Goal: Transaction & Acquisition: Download file/media

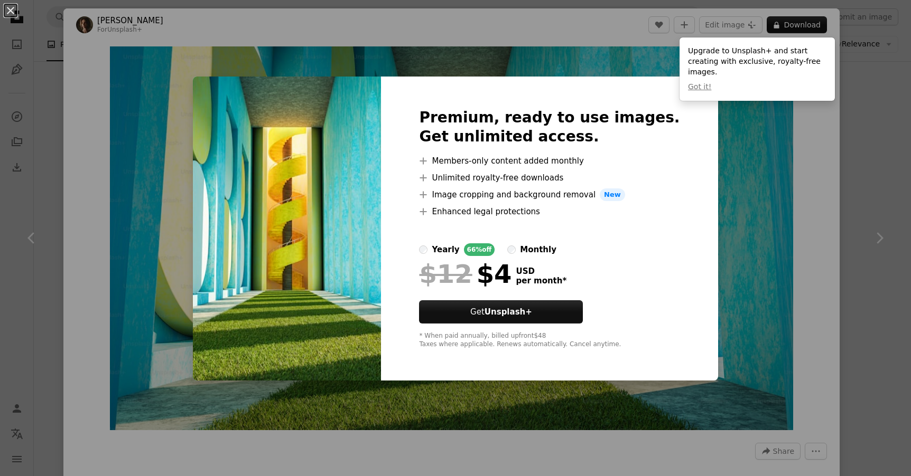
scroll to position [2386, 0]
click at [200, 67] on div "An X shape Premium, ready to use images. Get unlimited access. A plus sign Memb…" at bounding box center [455, 238] width 911 height 476
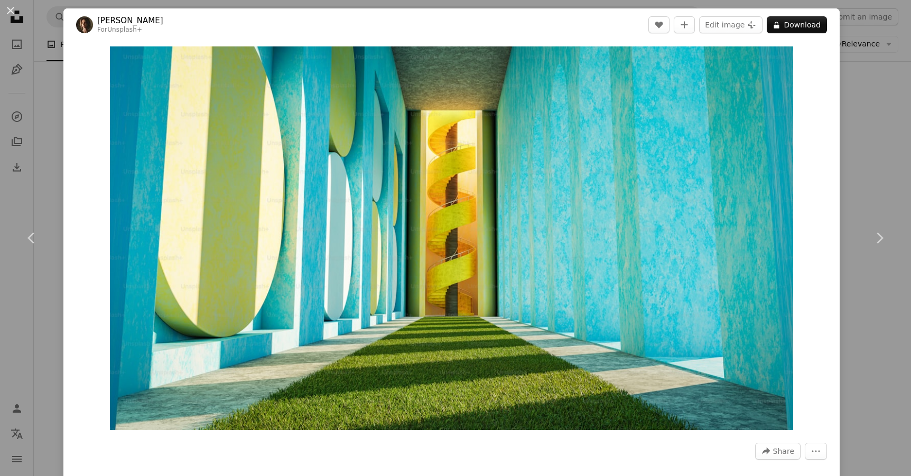
click at [33, 98] on div "An X shape Chevron left Chevron right [PERSON_NAME] For Unsplash+ A heart A plu…" at bounding box center [455, 238] width 911 height 476
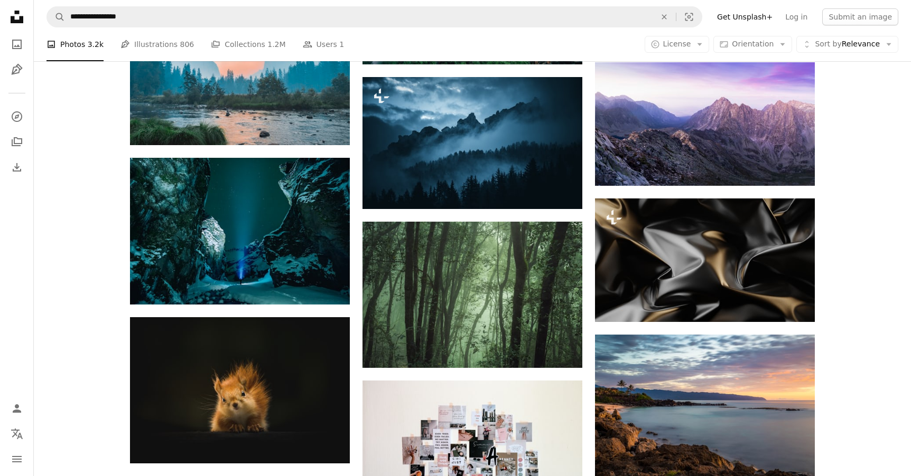
scroll to position [3007, 0]
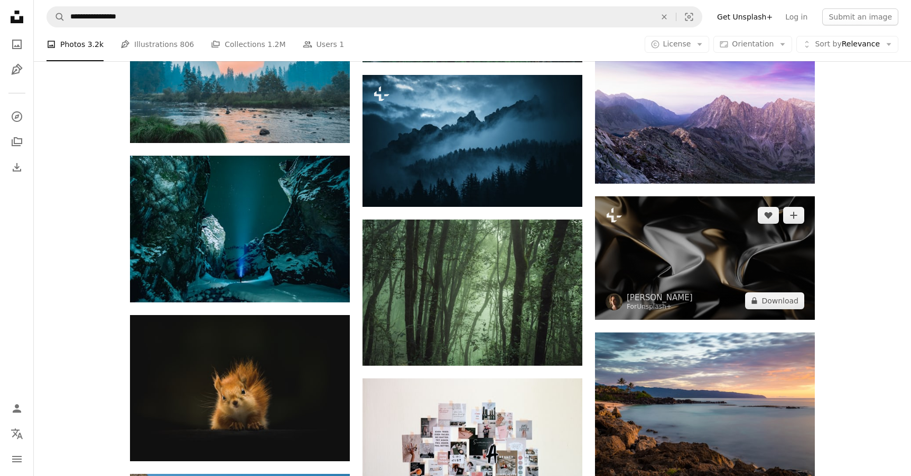
click at [706, 249] on img at bounding box center [705, 259] width 220 height 124
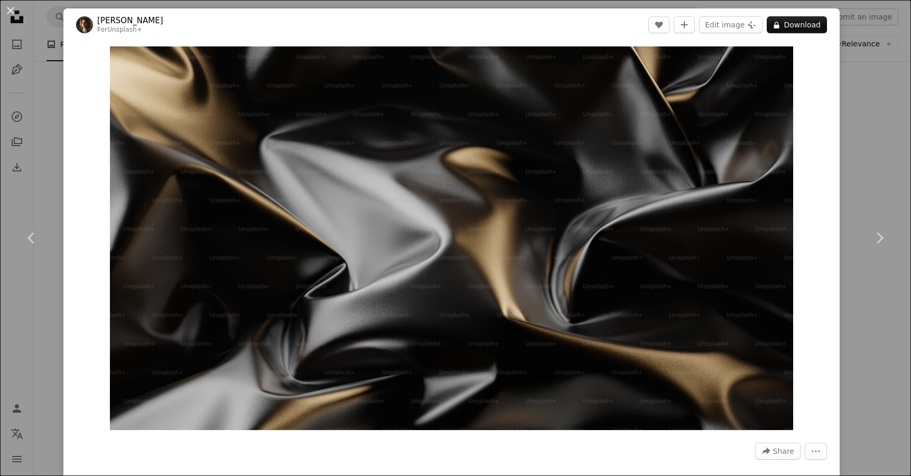
click at [897, 129] on div "An X shape Chevron left Chevron right [PERSON_NAME] For Unsplash+ A heart A plu…" at bounding box center [455, 238] width 911 height 476
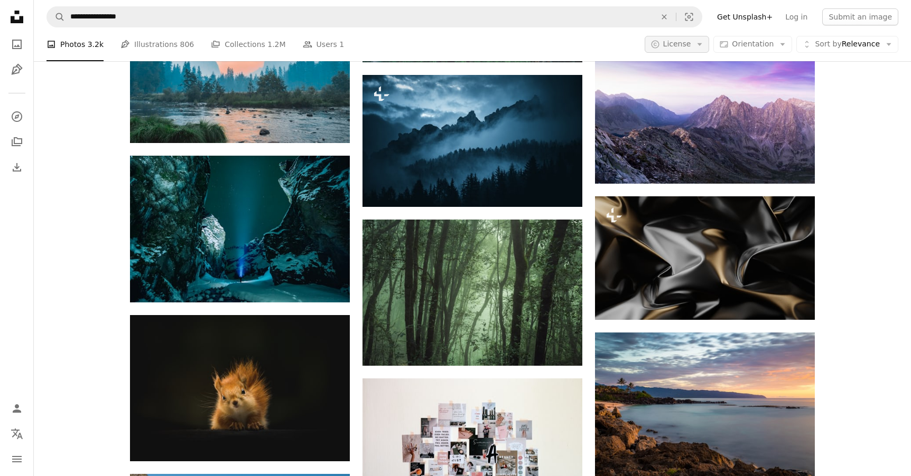
click at [683, 45] on span "License" at bounding box center [677, 44] width 28 height 8
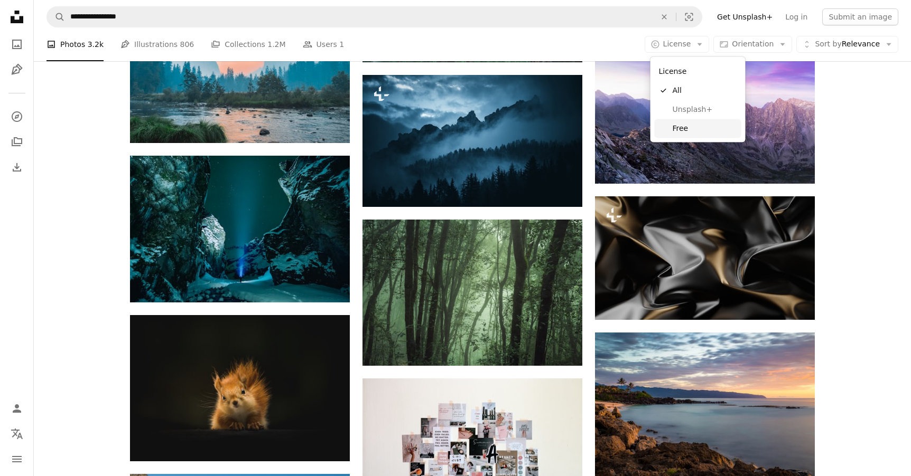
click at [685, 124] on span "Free" at bounding box center [704, 128] width 64 height 11
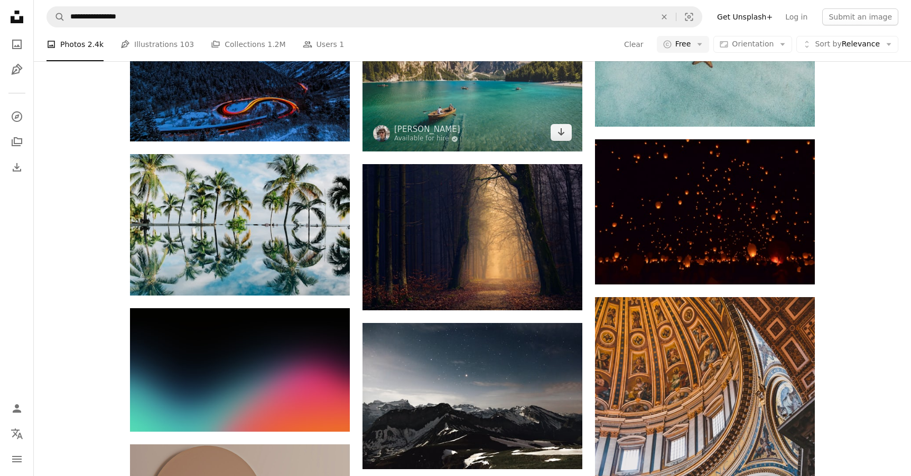
scroll to position [1244, 0]
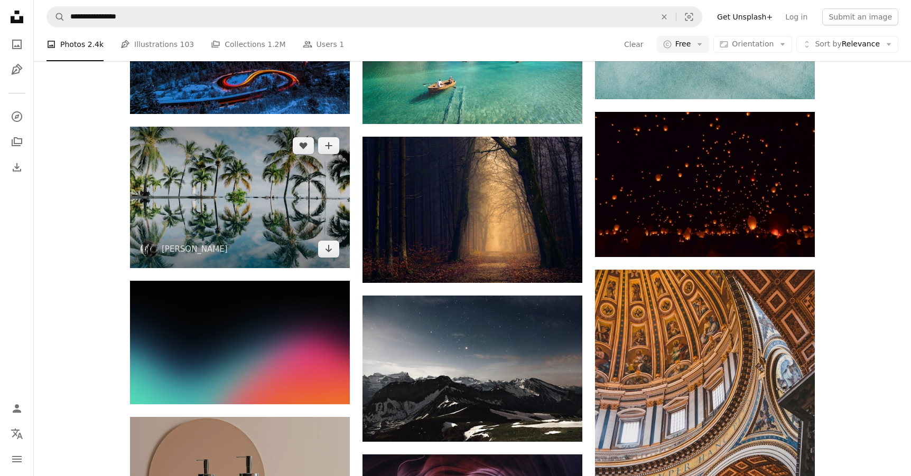
click at [247, 197] on img at bounding box center [240, 198] width 220 height 142
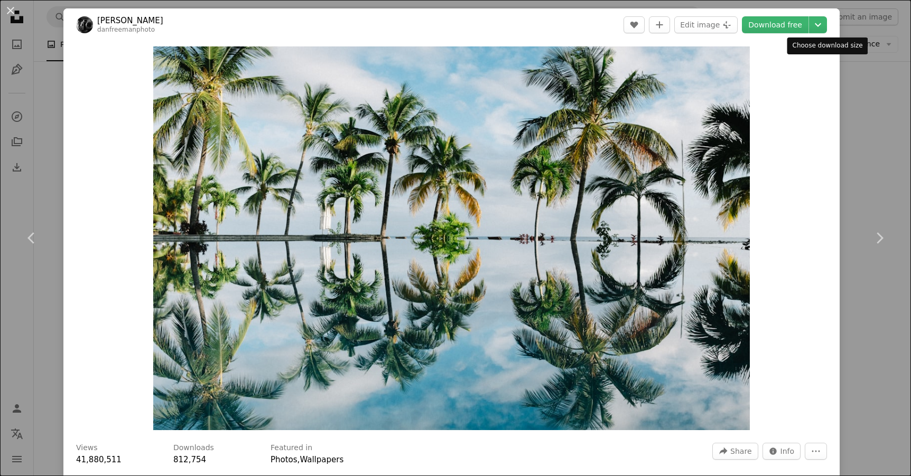
click at [839, 27] on header "[PERSON_NAME] danfreemanphoto A heart A plus sign Edit image Plus sign for Unsp…" at bounding box center [451, 24] width 776 height 33
click at [827, 27] on button "Chevron down" at bounding box center [818, 24] width 18 height 17
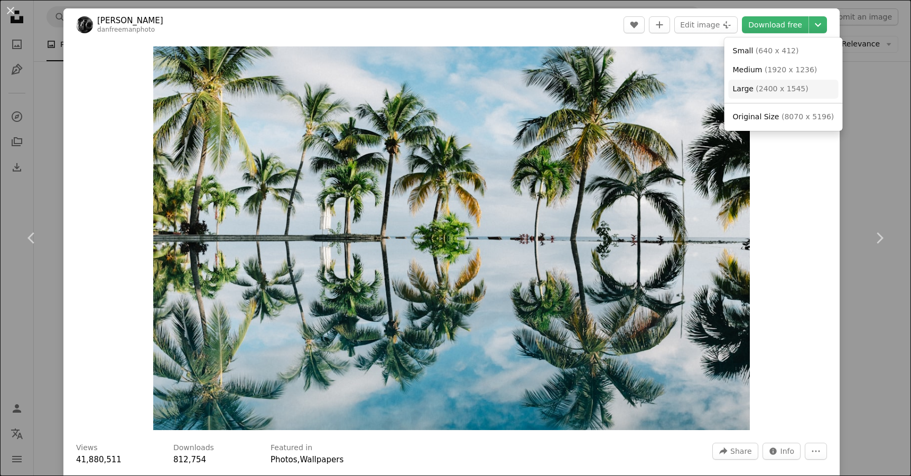
click at [779, 85] on span "( 2400 x 1545 )" at bounding box center [781, 89] width 52 height 8
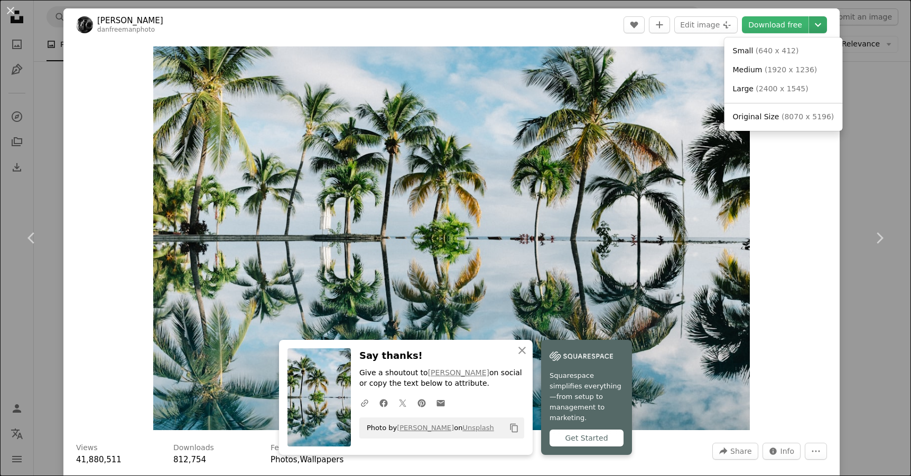
click at [826, 29] on icon "Chevron down" at bounding box center [817, 24] width 17 height 13
click at [761, 119] on span "Original Size" at bounding box center [756, 117] width 46 height 8
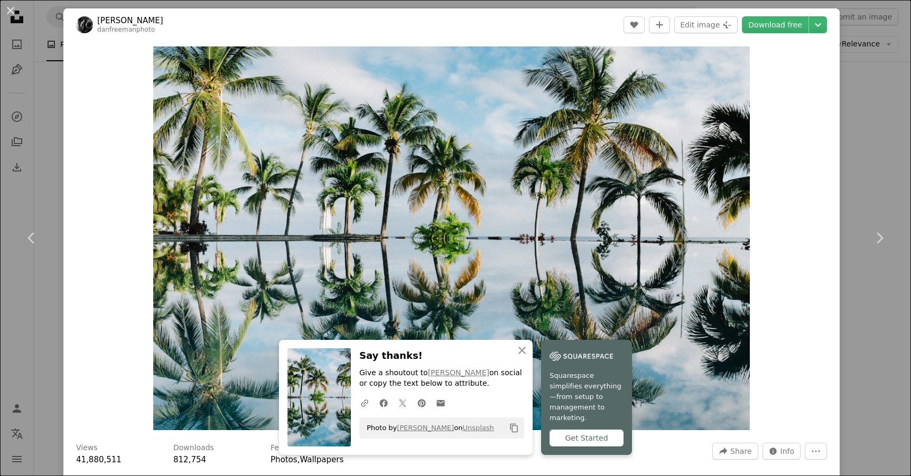
click at [875, 68] on div "An X shape Chevron left Chevron right [PERSON_NAME] danfreemanphoto A heart A p…" at bounding box center [455, 238] width 911 height 476
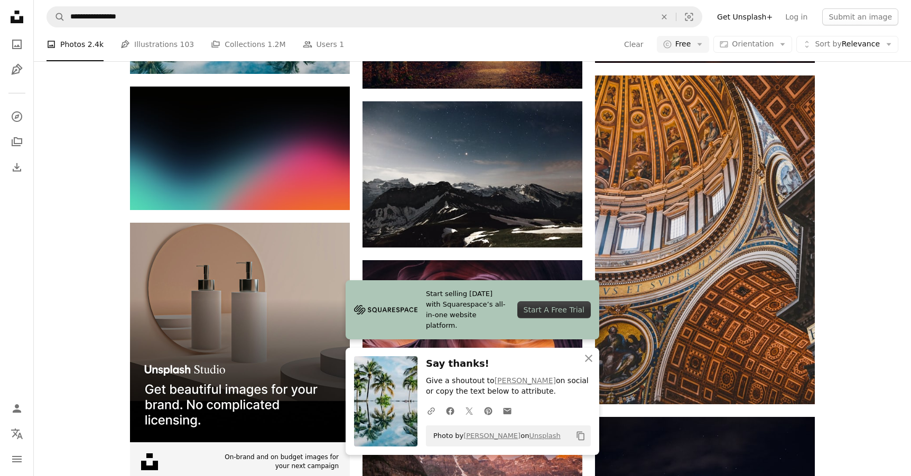
scroll to position [1551, 0]
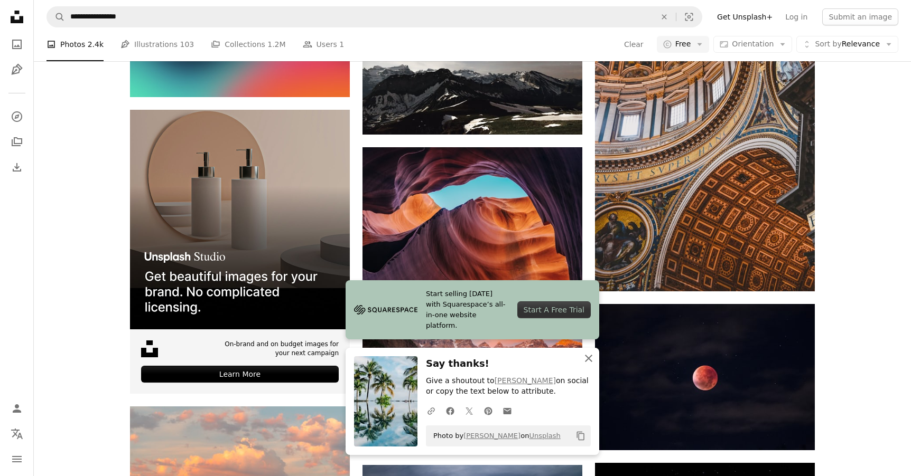
click at [586, 355] on icon "An X shape" at bounding box center [588, 358] width 13 height 13
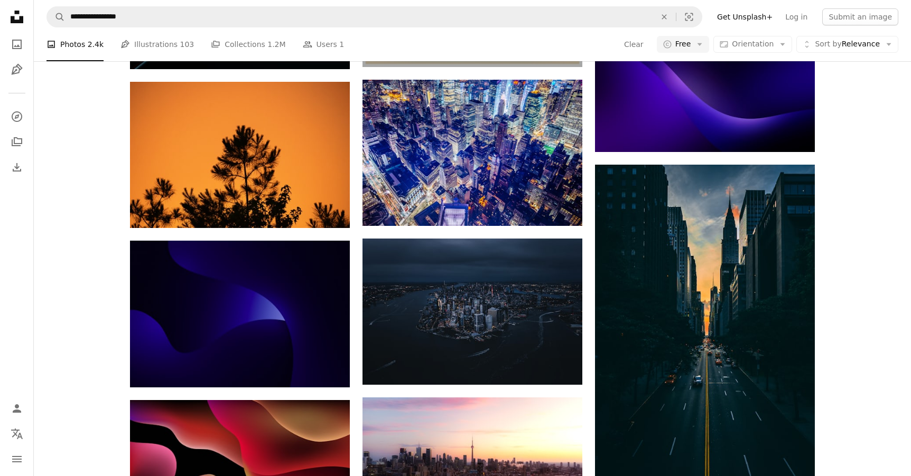
scroll to position [5137, 0]
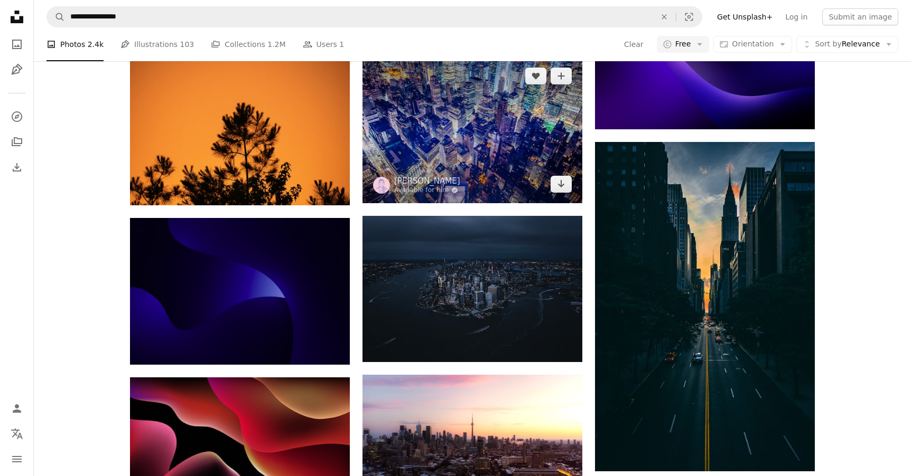
click at [450, 148] on img at bounding box center [472, 130] width 220 height 146
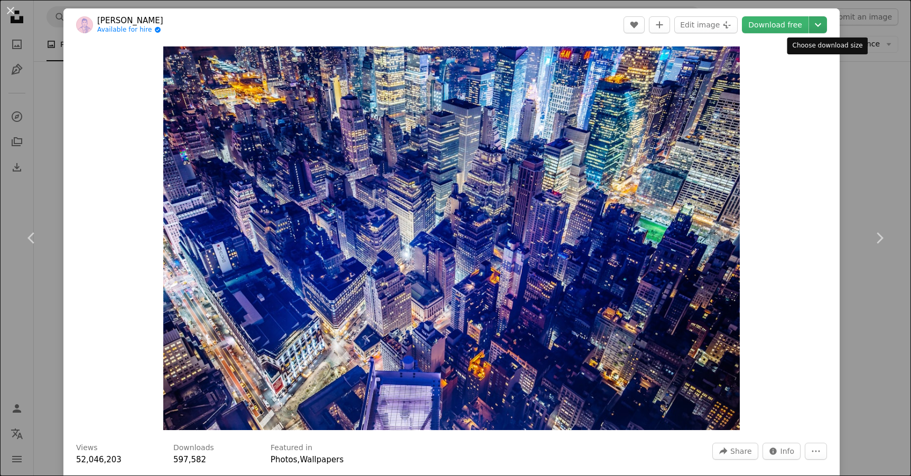
click at [826, 27] on icon "Chevron down" at bounding box center [817, 24] width 17 height 13
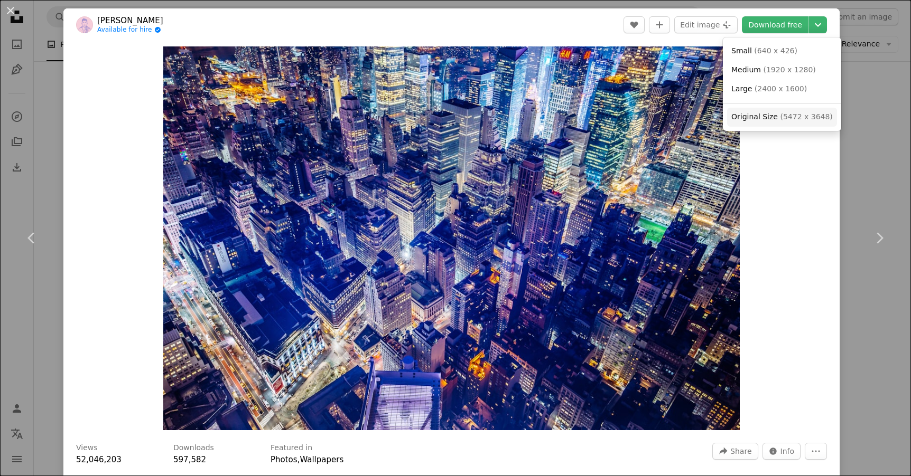
click at [784, 117] on span "( 5472 x 3648 )" at bounding box center [806, 117] width 52 height 8
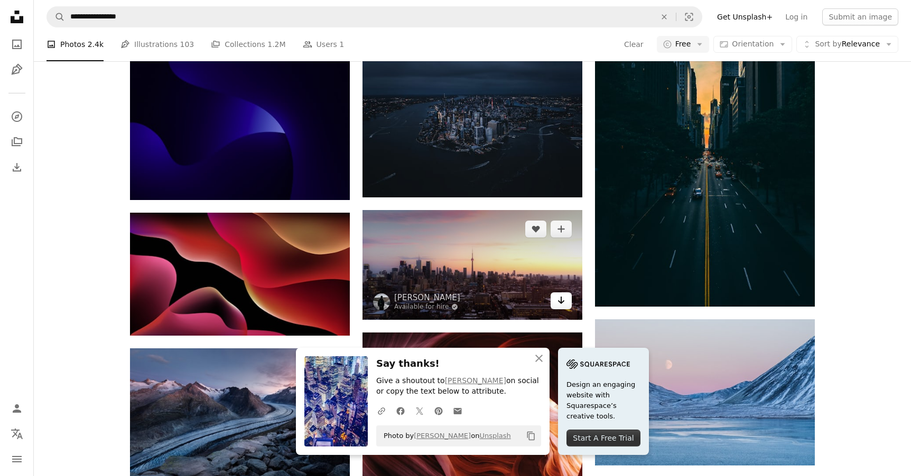
scroll to position [5303, 0]
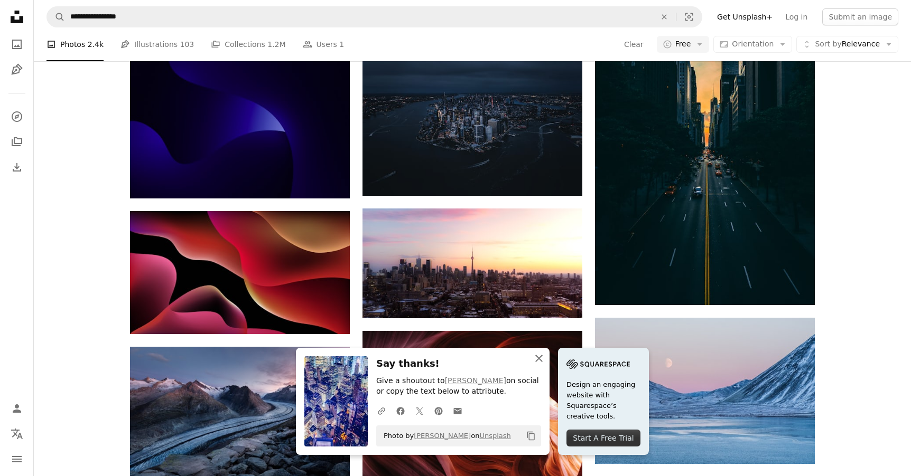
click at [540, 363] on icon "An X shape" at bounding box center [538, 358] width 13 height 13
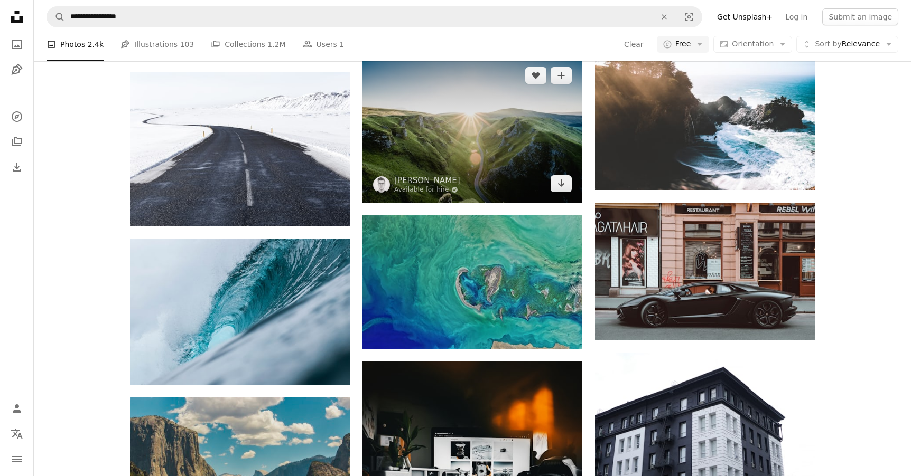
scroll to position [5738, 0]
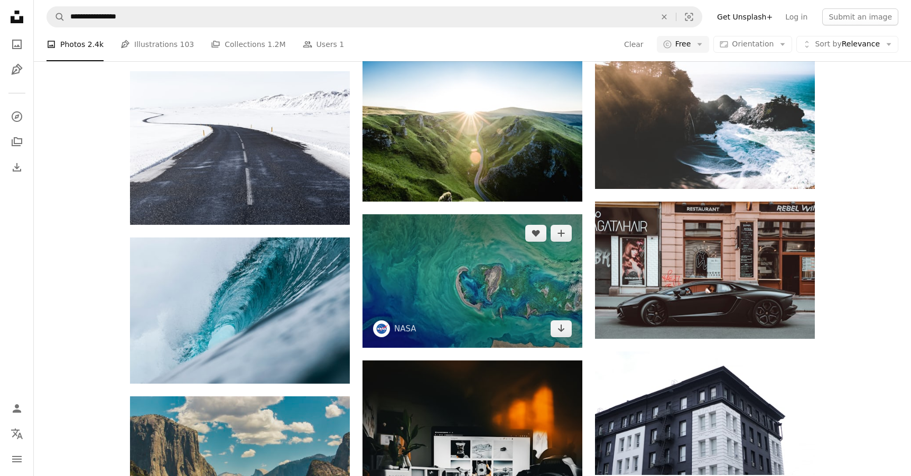
click at [454, 251] on img at bounding box center [472, 281] width 220 height 134
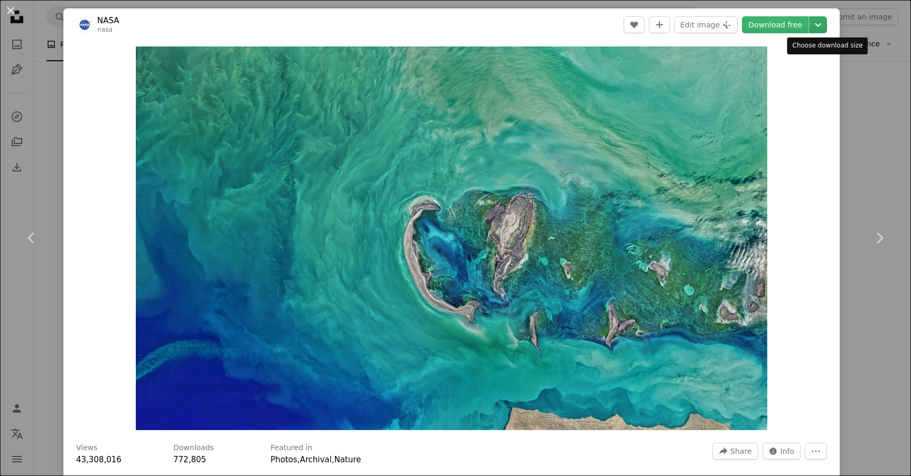
click at [821, 26] on icon "Choose download size" at bounding box center [818, 25] width 6 height 4
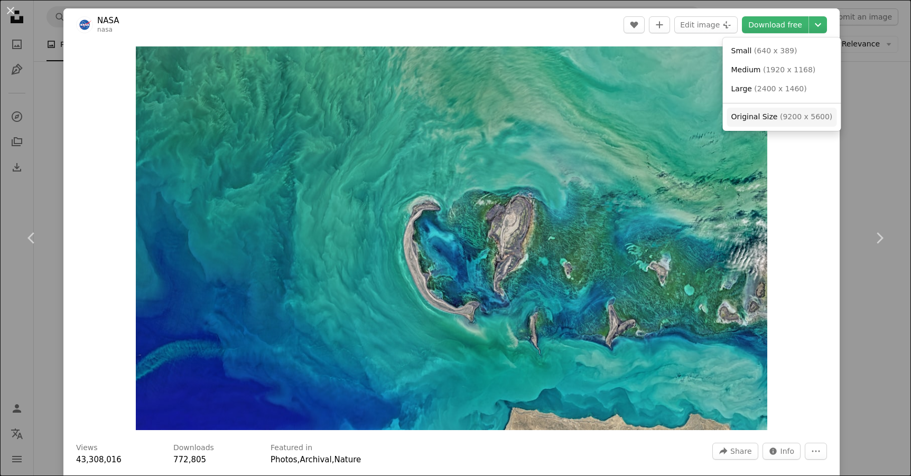
click at [779, 112] on span "Original Size ( 9200 x 5600 )" at bounding box center [781, 117] width 101 height 11
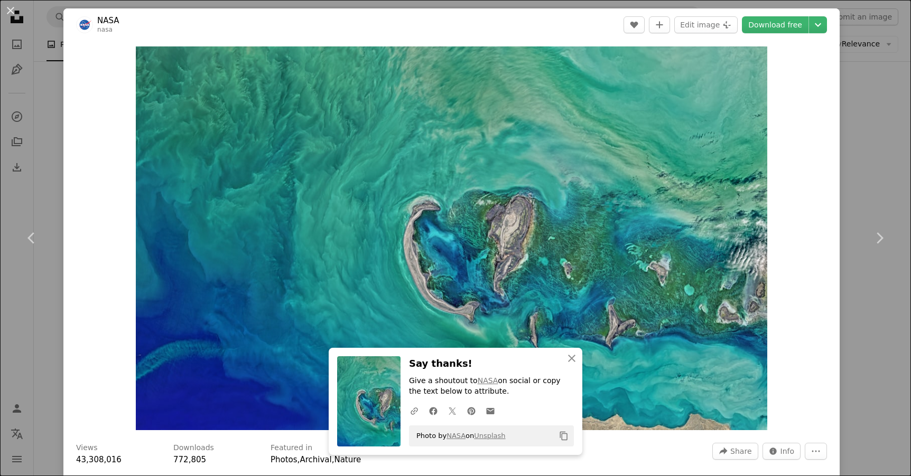
click at [877, 99] on div "An X shape Chevron left Chevron right NASA nasa A heart A plus sign Edit image …" at bounding box center [455, 238] width 911 height 476
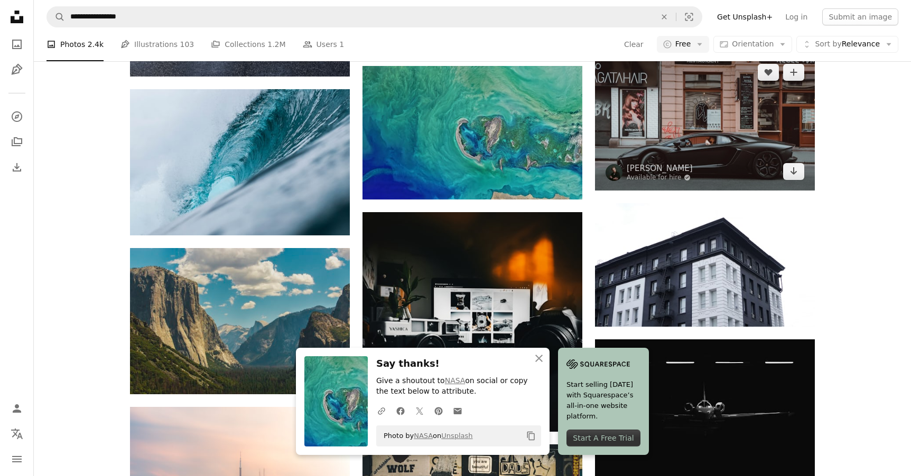
scroll to position [5906, 0]
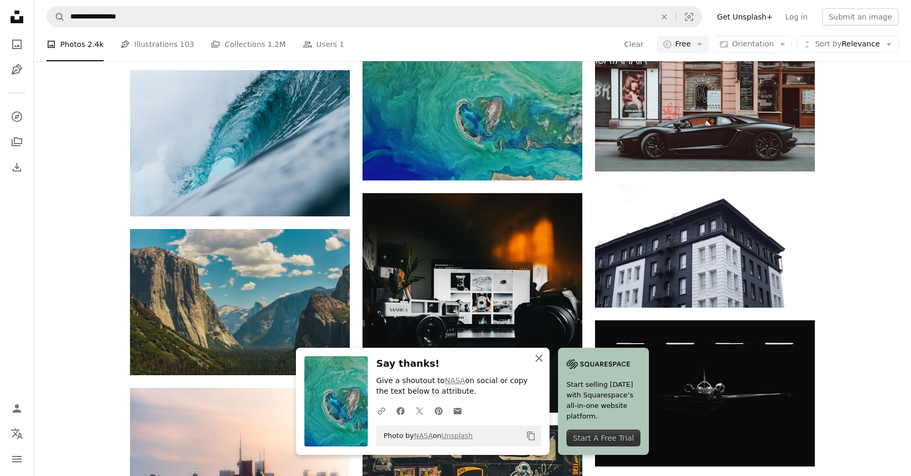
click at [542, 361] on icon "An X shape" at bounding box center [538, 358] width 13 height 13
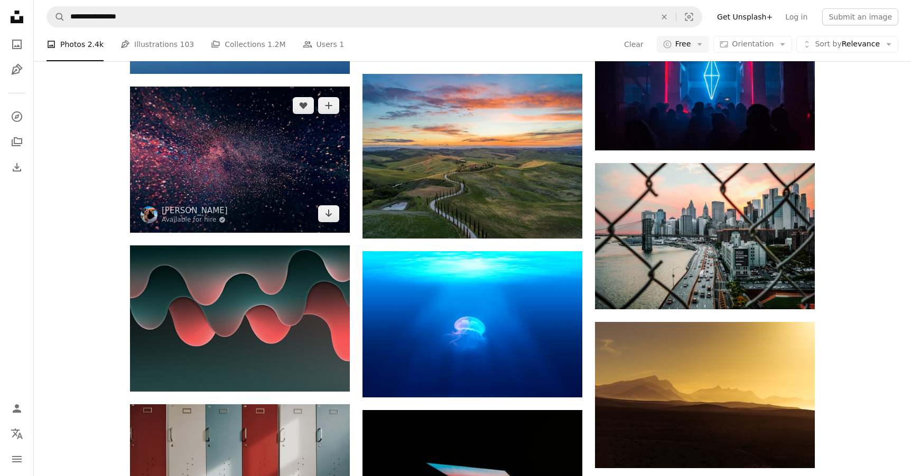
scroll to position [7523, 0]
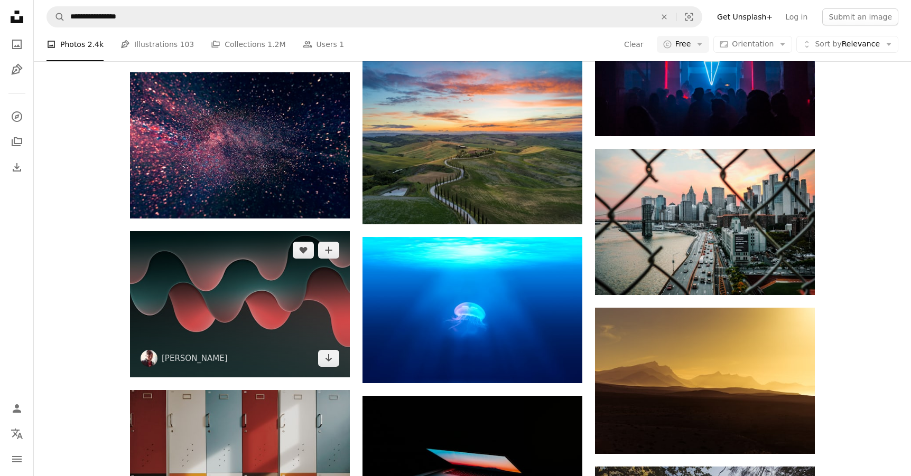
click at [277, 257] on img at bounding box center [240, 304] width 220 height 146
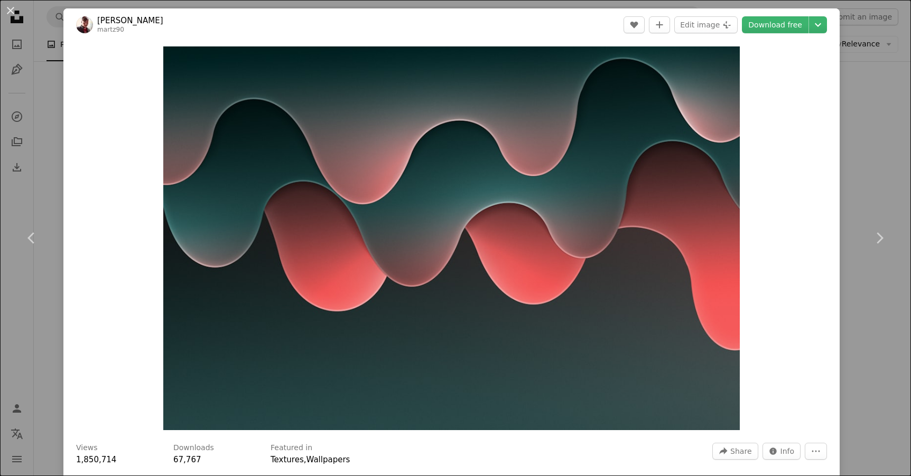
click at [878, 51] on div "An X shape Chevron left Chevron right [PERSON_NAME] martz90 A heart A plus sign…" at bounding box center [455, 238] width 911 height 476
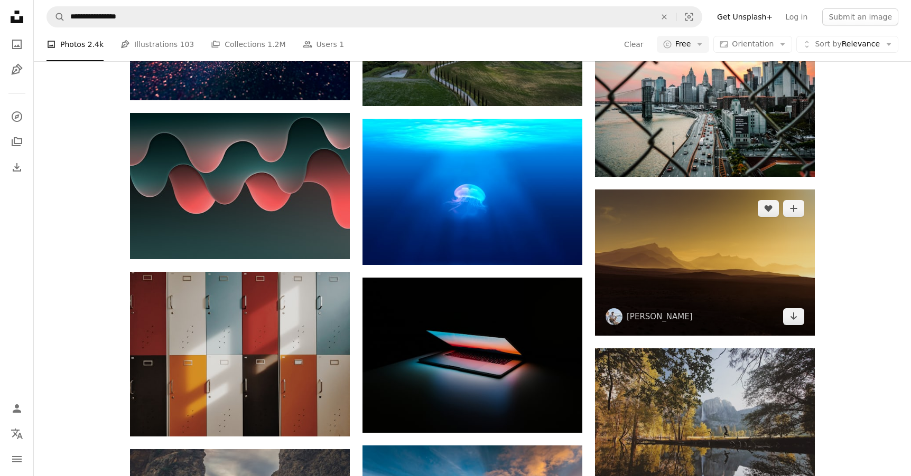
scroll to position [7615, 0]
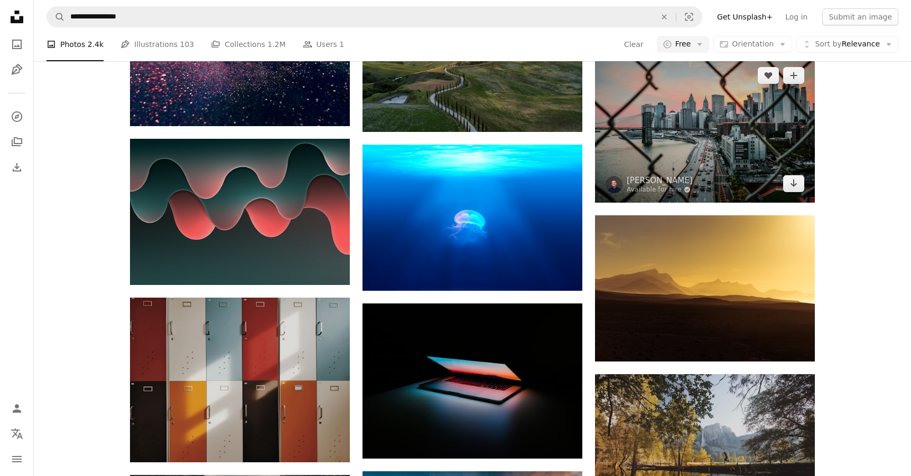
click at [694, 121] on img at bounding box center [705, 130] width 220 height 146
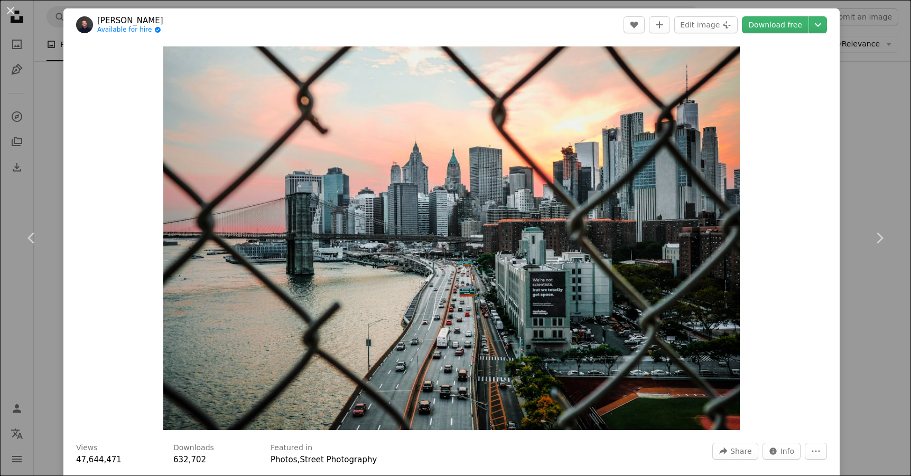
click at [892, 80] on div "An X shape Chevron left Chevron right [PERSON_NAME] Available for hire A checkm…" at bounding box center [455, 238] width 911 height 476
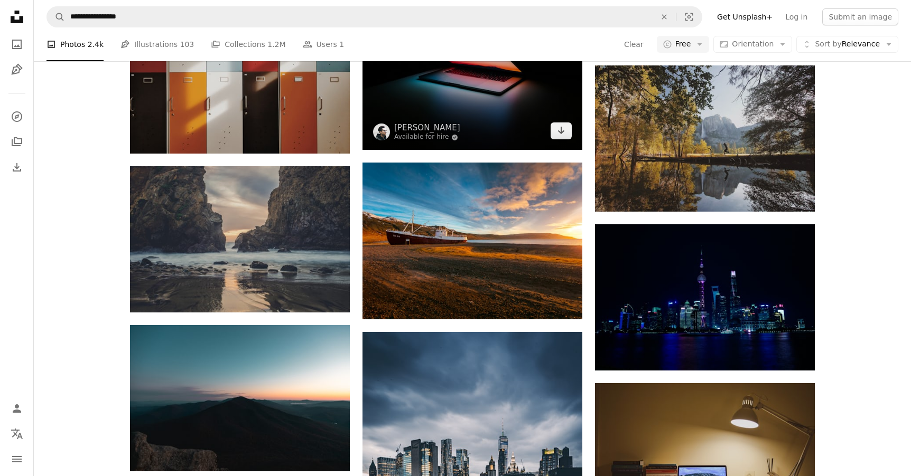
scroll to position [7926, 0]
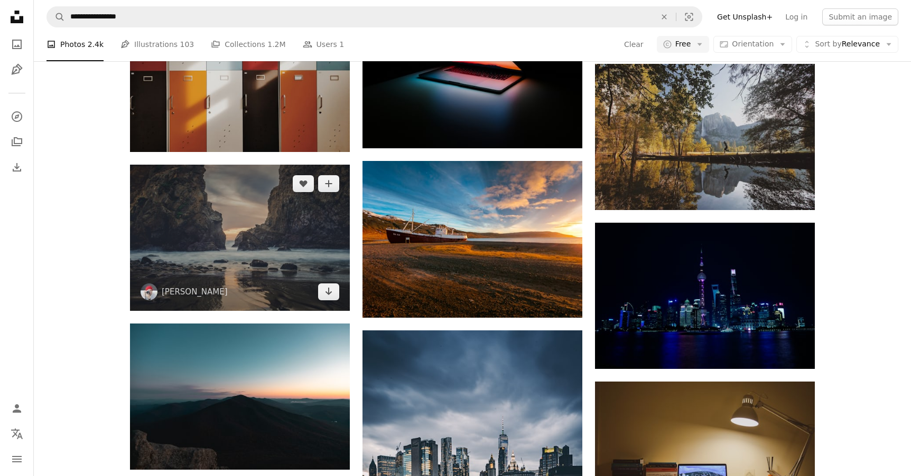
click at [297, 218] on img at bounding box center [240, 238] width 220 height 146
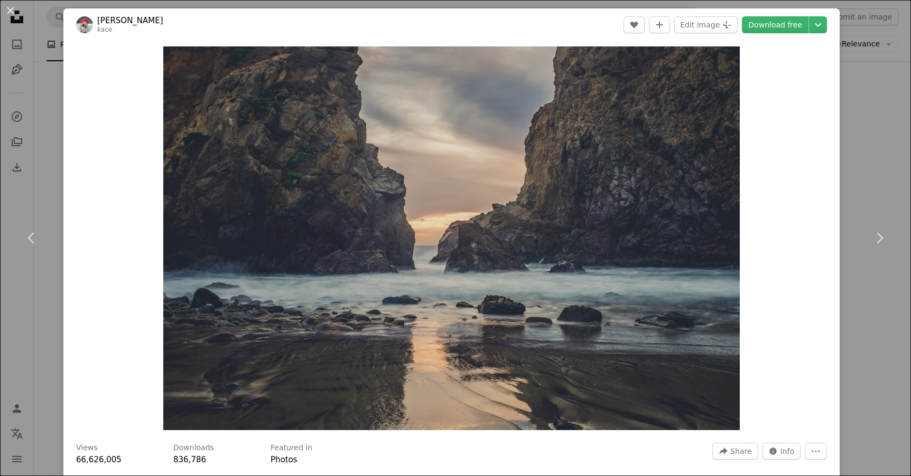
click at [899, 99] on div "An X shape Chevron left Chevron right [PERSON_NAME] kace A heart A plus sign Ed…" at bounding box center [455, 238] width 911 height 476
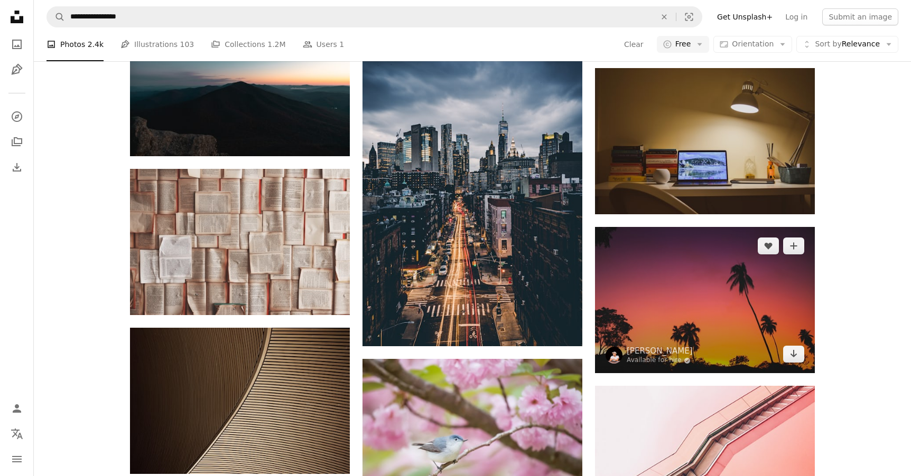
scroll to position [8255, 0]
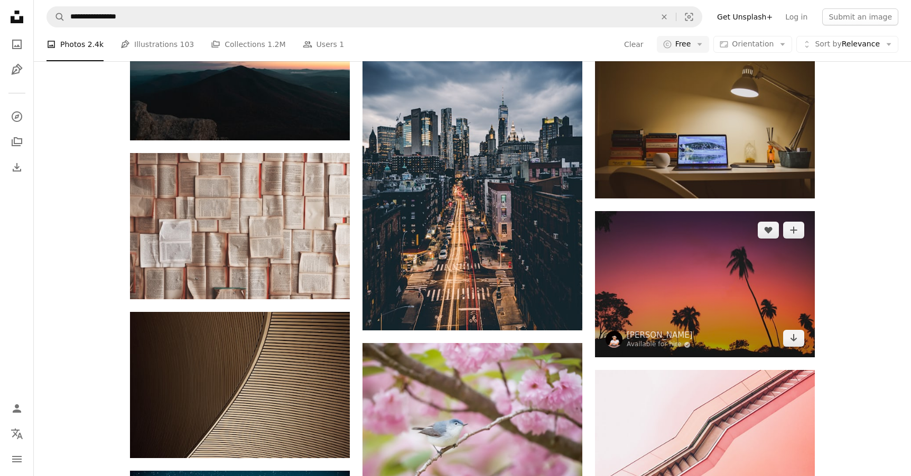
click at [644, 247] on img at bounding box center [705, 284] width 220 height 146
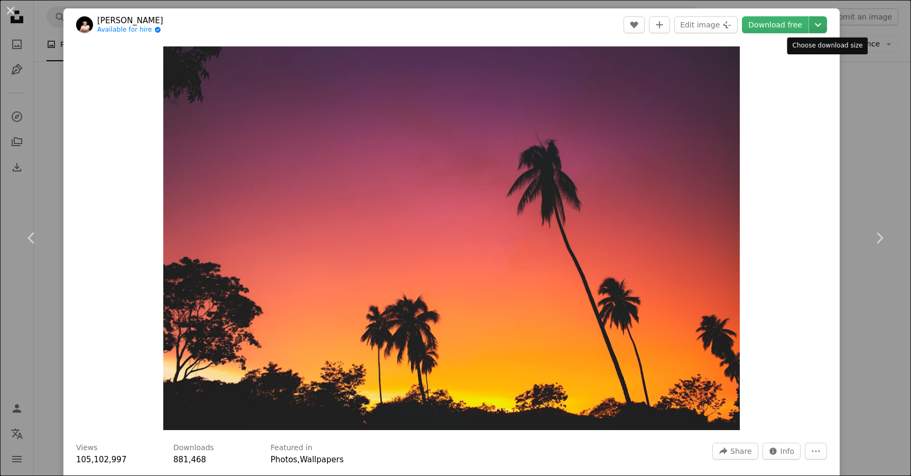
click at [824, 27] on icon "Chevron down" at bounding box center [817, 24] width 17 height 13
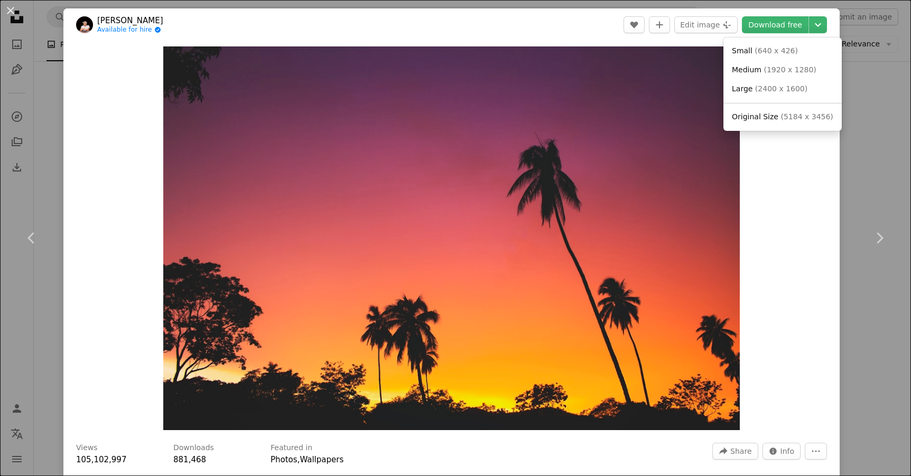
click at [862, 99] on dialog "An X shape Chevron left Chevron right [PERSON_NAME] Available for hire A checkm…" at bounding box center [455, 238] width 911 height 476
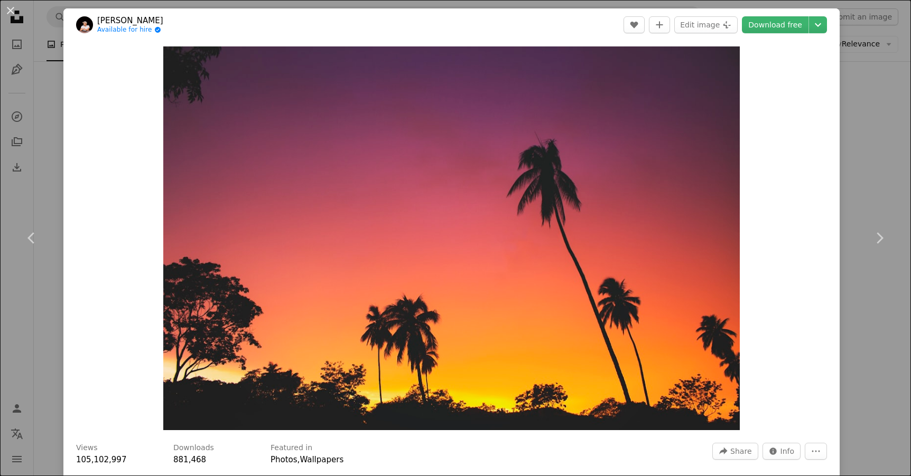
click at [872, 99] on div "An X shape Chevron left Chevron right [PERSON_NAME] Available for hire A checkm…" at bounding box center [455, 238] width 911 height 476
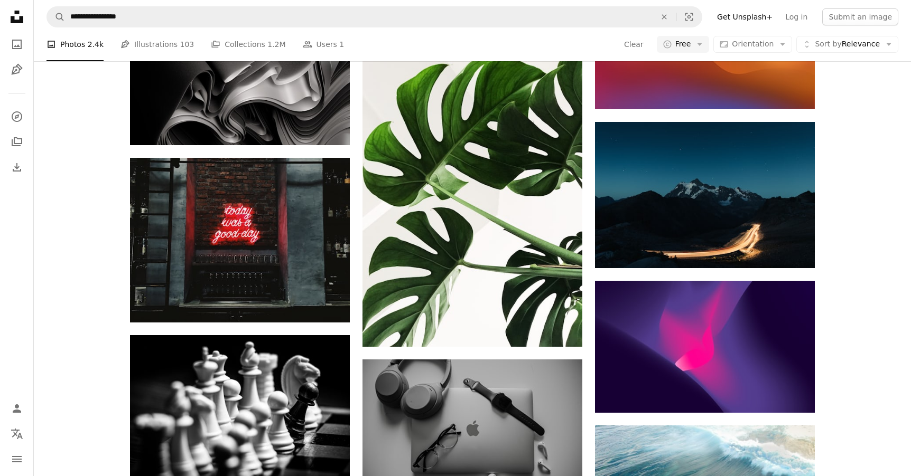
scroll to position [9337, 0]
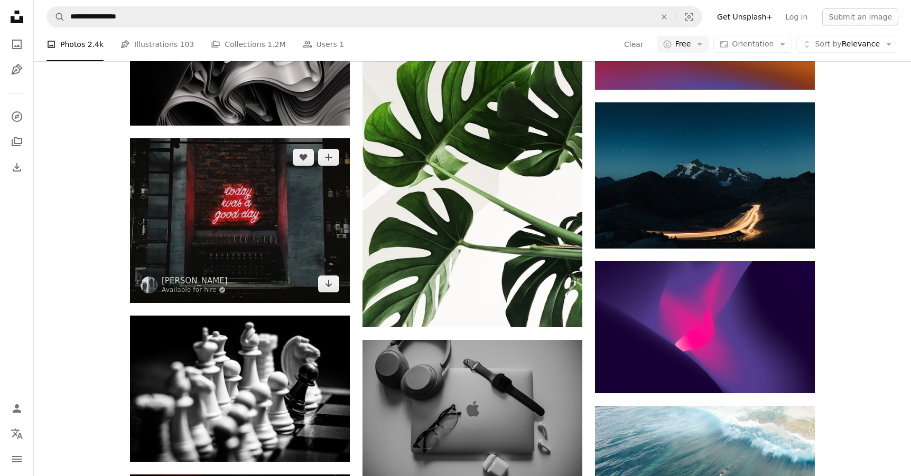
click at [276, 244] on img at bounding box center [240, 220] width 220 height 165
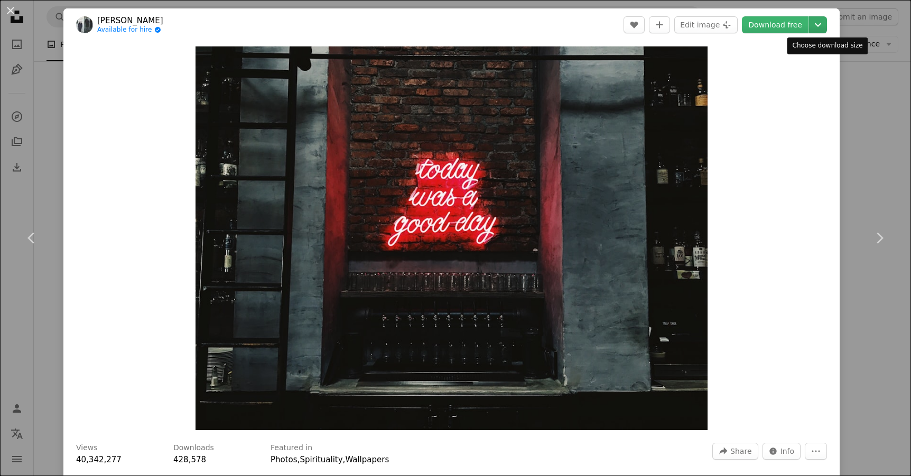
click at [825, 29] on icon "Chevron down" at bounding box center [817, 24] width 17 height 13
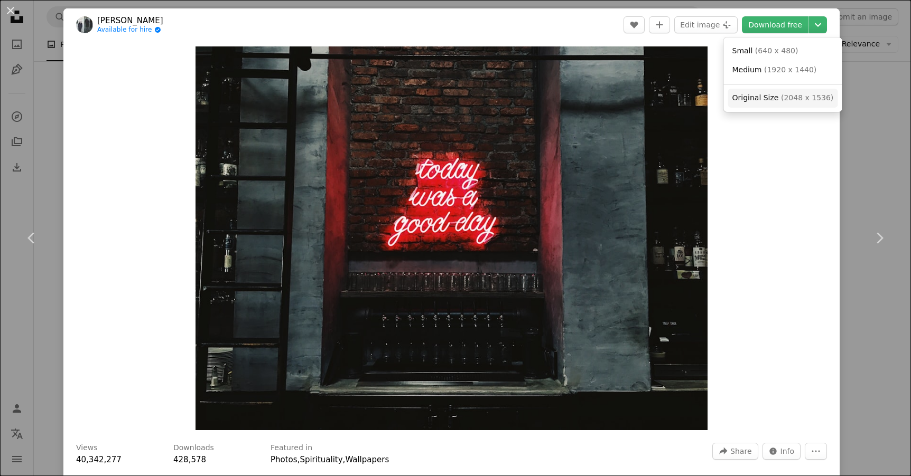
click at [769, 100] on span "Original Size" at bounding box center [755, 97] width 46 height 8
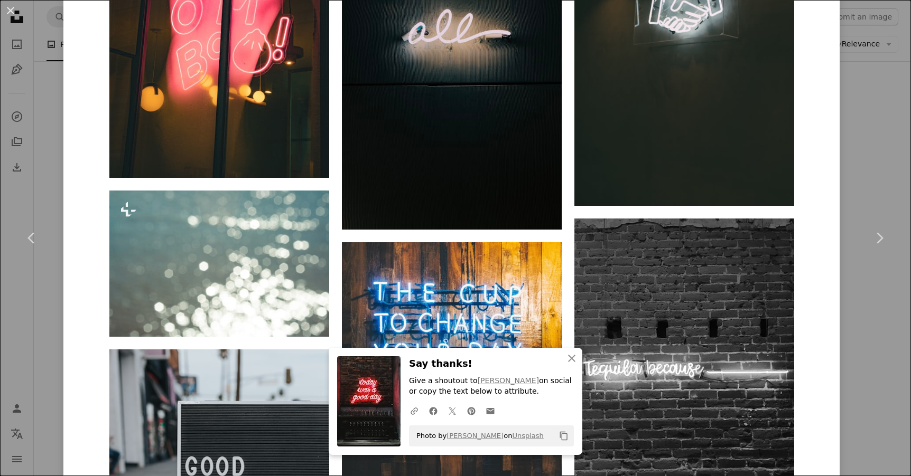
scroll to position [2965, 0]
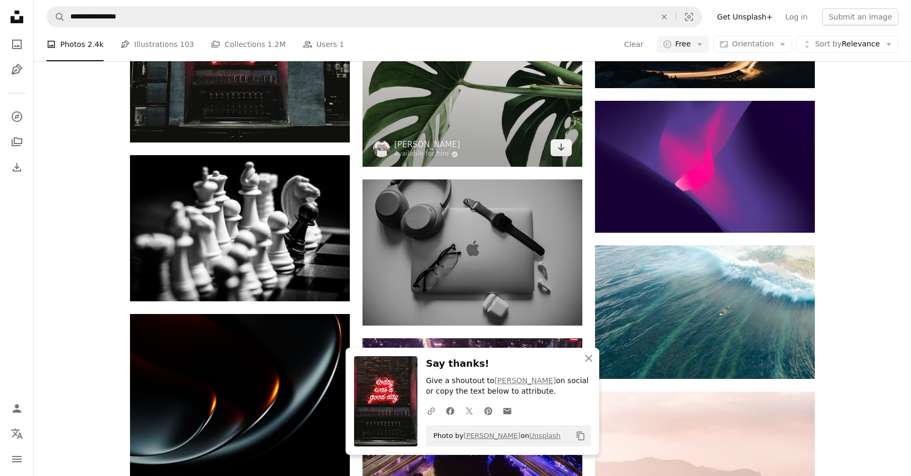
scroll to position [9531, 0]
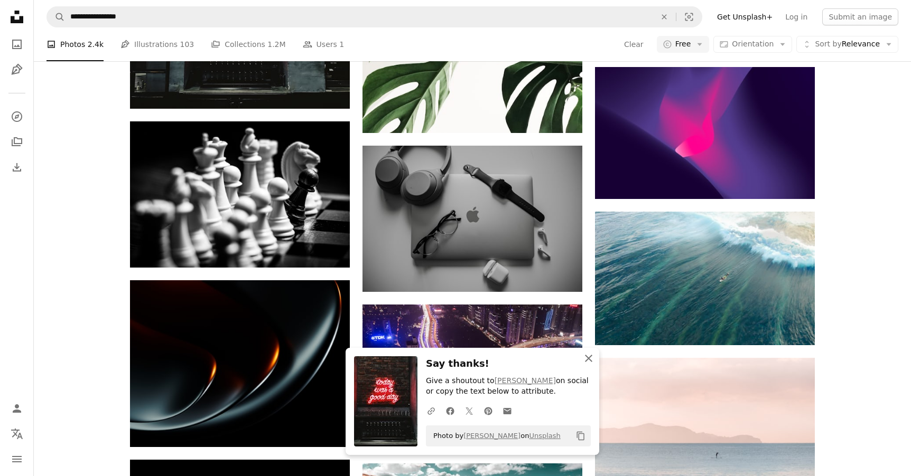
click at [590, 360] on icon "An X shape" at bounding box center [588, 358] width 13 height 13
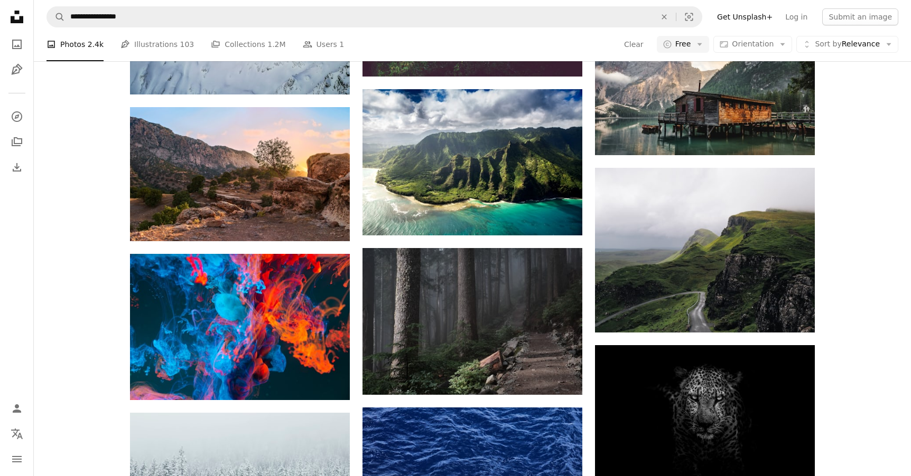
scroll to position [11172, 0]
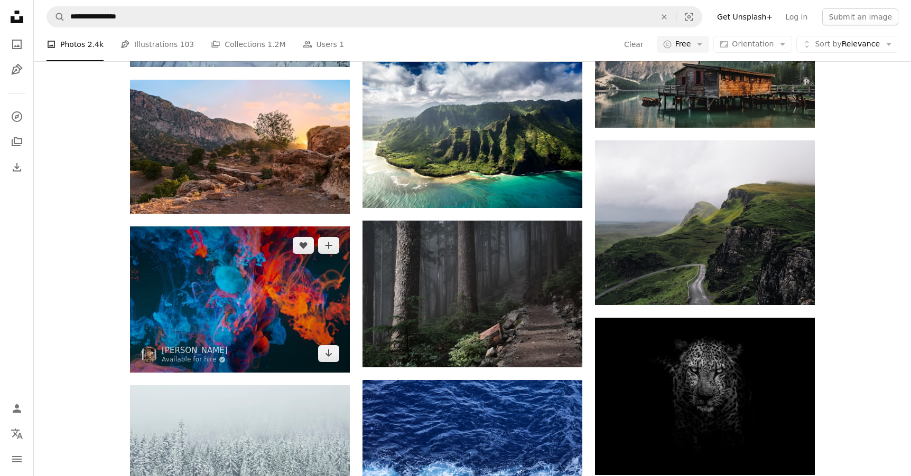
click at [304, 283] on img at bounding box center [240, 300] width 220 height 146
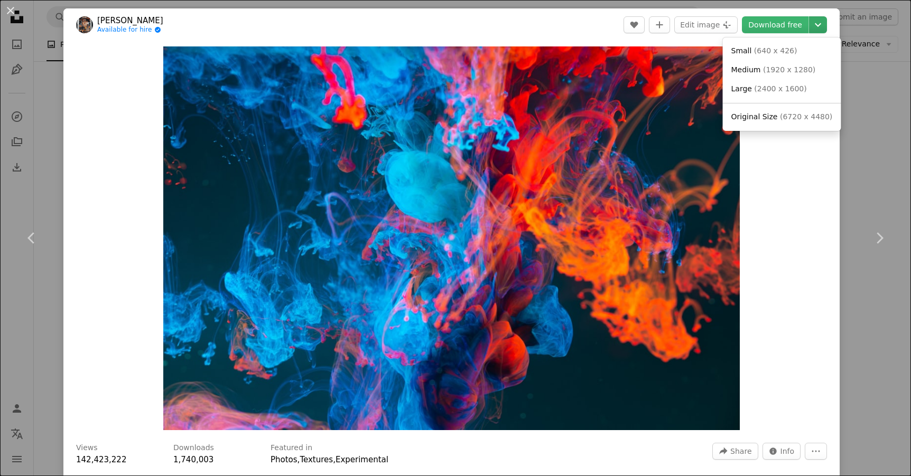
click at [825, 21] on icon "Chevron down" at bounding box center [817, 24] width 17 height 13
click at [780, 113] on span "( 6720 x 4480 )" at bounding box center [806, 117] width 52 height 8
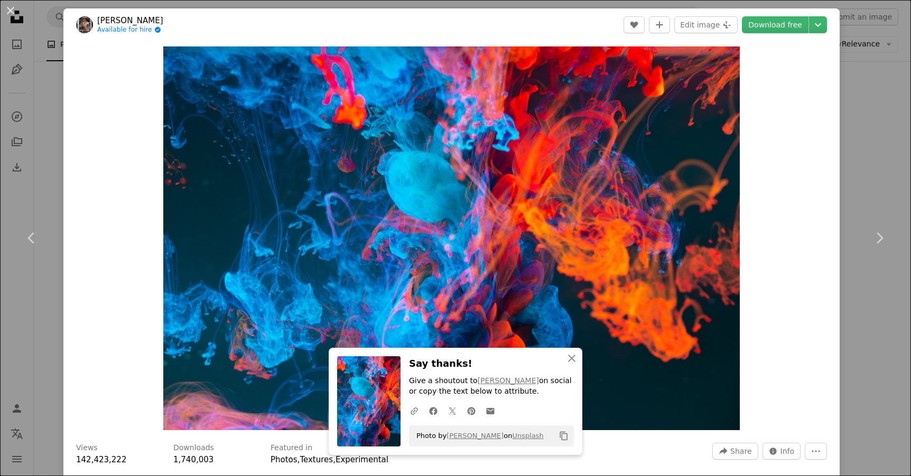
click at [890, 76] on div "An X shape Chevron left Chevron right [PERSON_NAME] K Available for hire A chec…" at bounding box center [455, 238] width 911 height 476
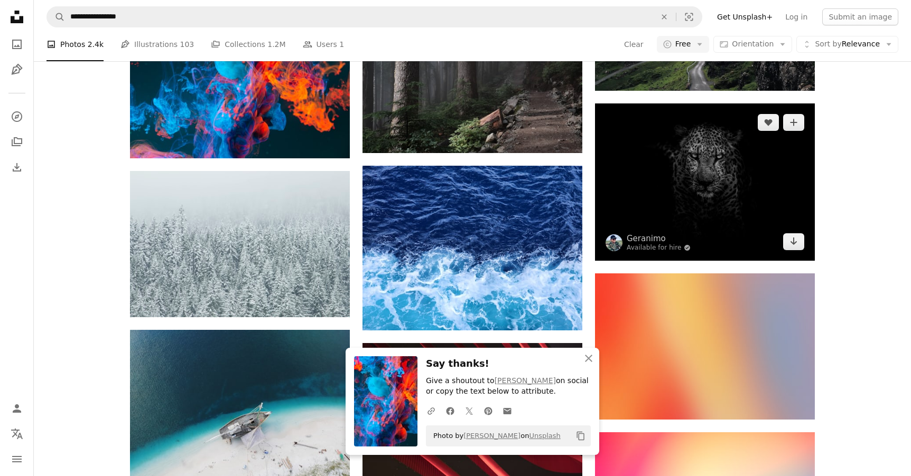
scroll to position [11414, 0]
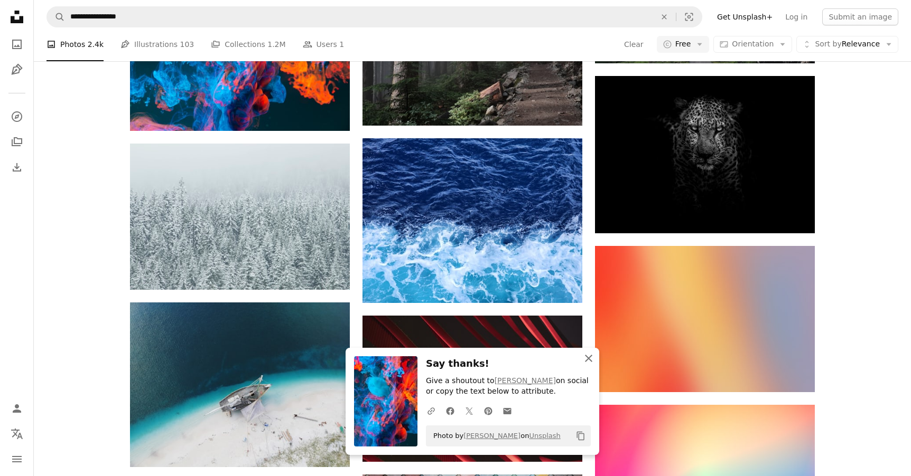
click at [588, 358] on icon "An X shape" at bounding box center [588, 358] width 13 height 13
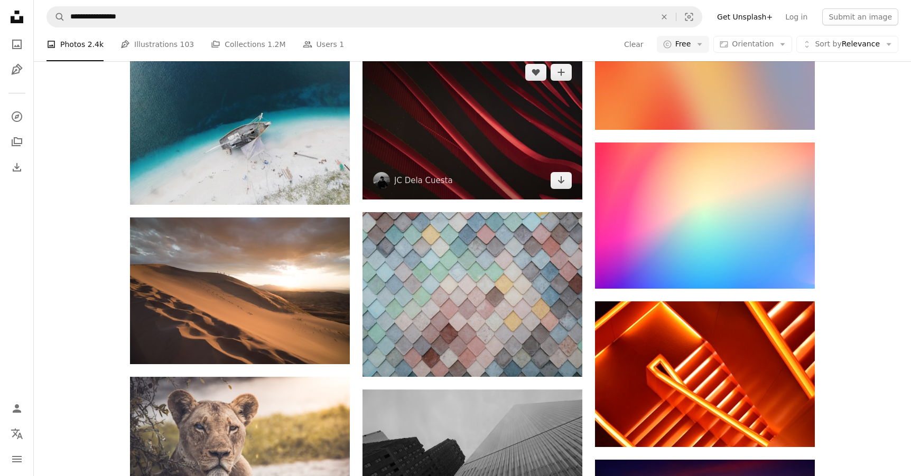
scroll to position [11678, 0]
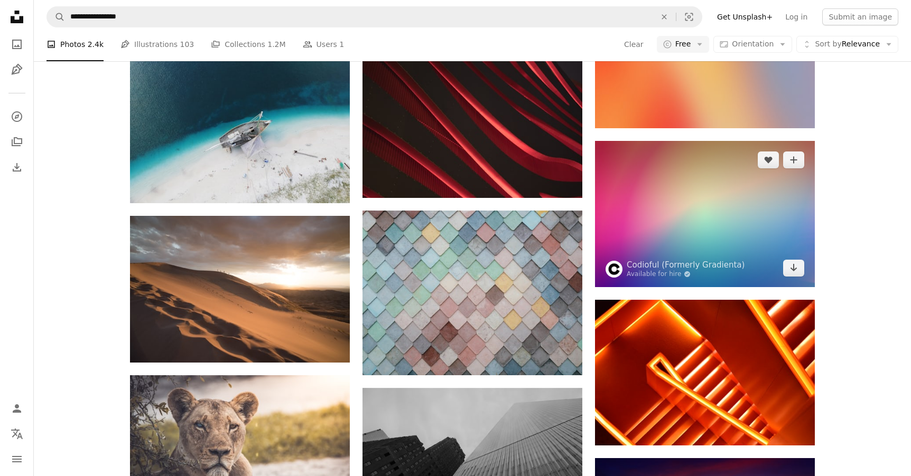
click at [704, 200] on img at bounding box center [705, 214] width 220 height 146
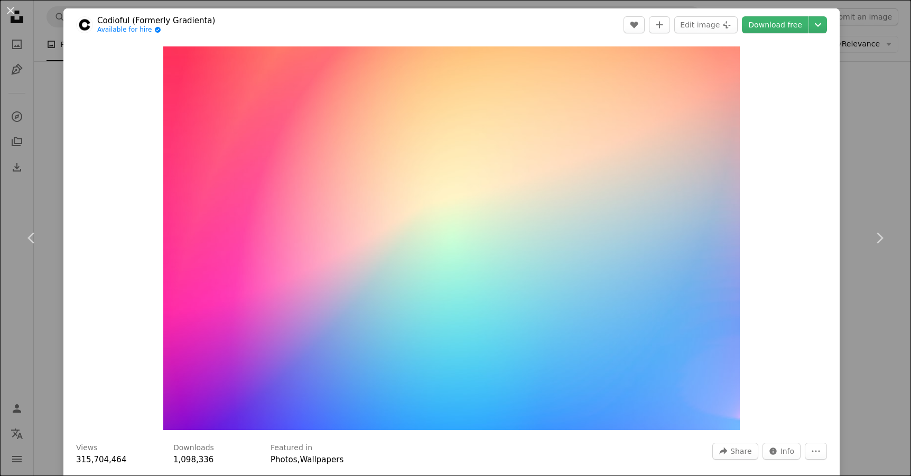
click at [866, 113] on div "An X shape Chevron left Chevron right Codioful (Formerly Gradienta) Available f…" at bounding box center [455, 238] width 911 height 476
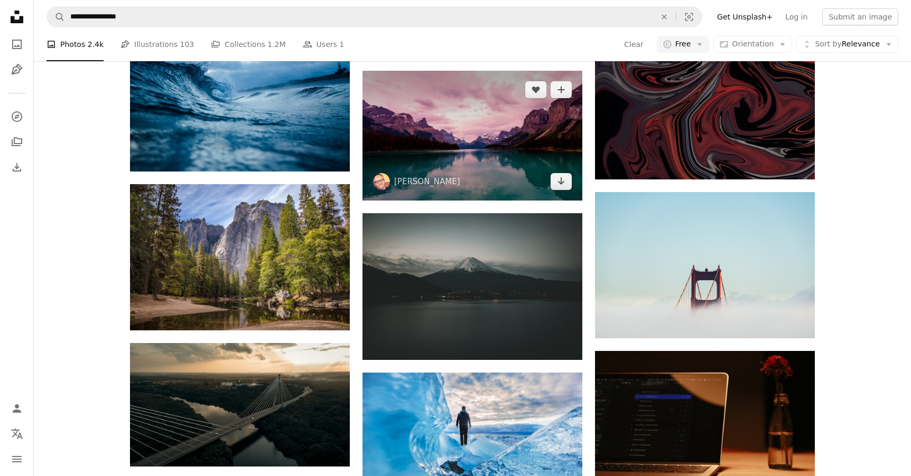
scroll to position [12490, 0]
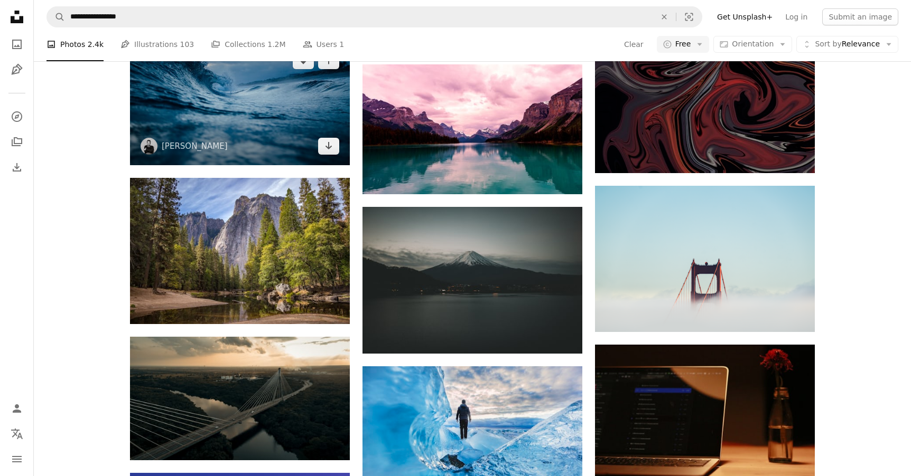
click at [231, 153] on img at bounding box center [240, 104] width 220 height 124
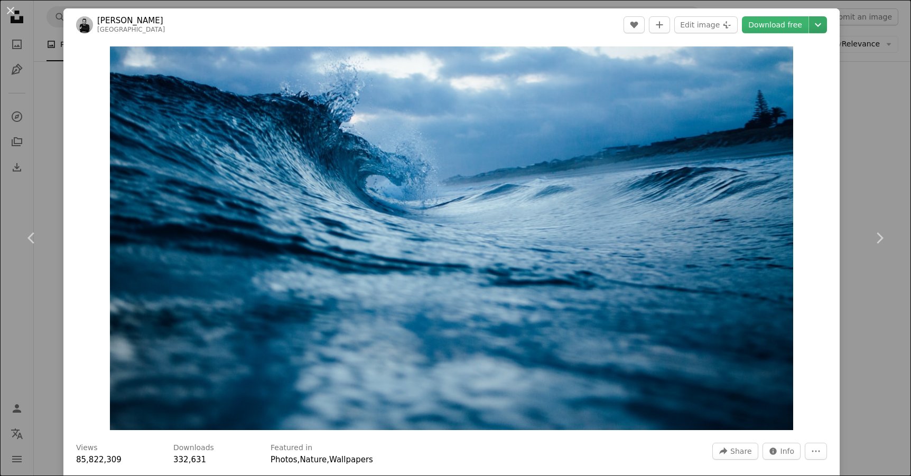
click at [826, 29] on icon "Chevron down" at bounding box center [817, 24] width 17 height 13
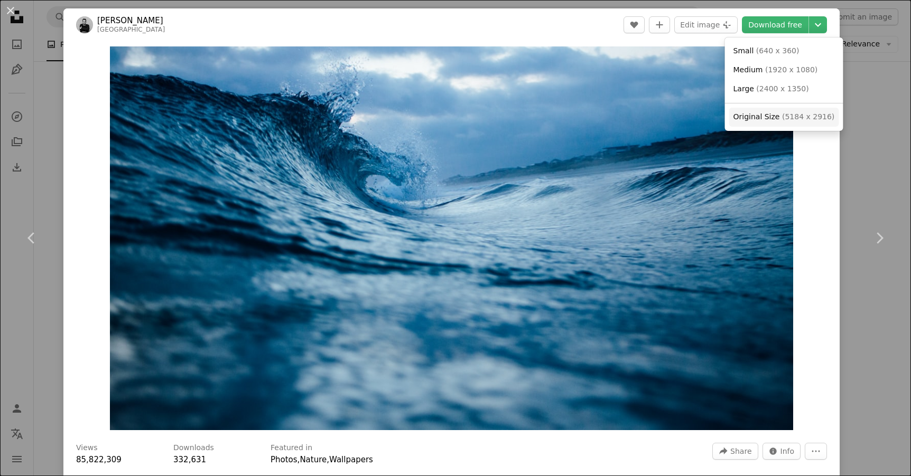
click at [782, 114] on span "( 5184 x 2916 )" at bounding box center [808, 117] width 52 height 8
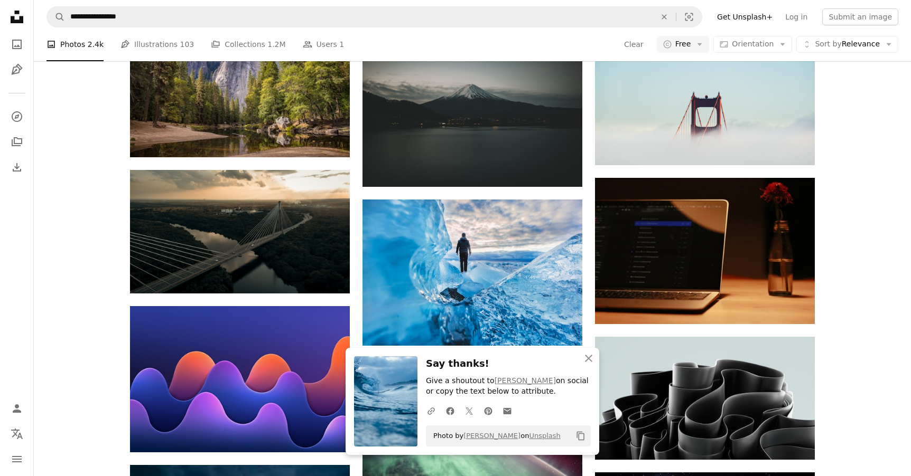
scroll to position [12641, 0]
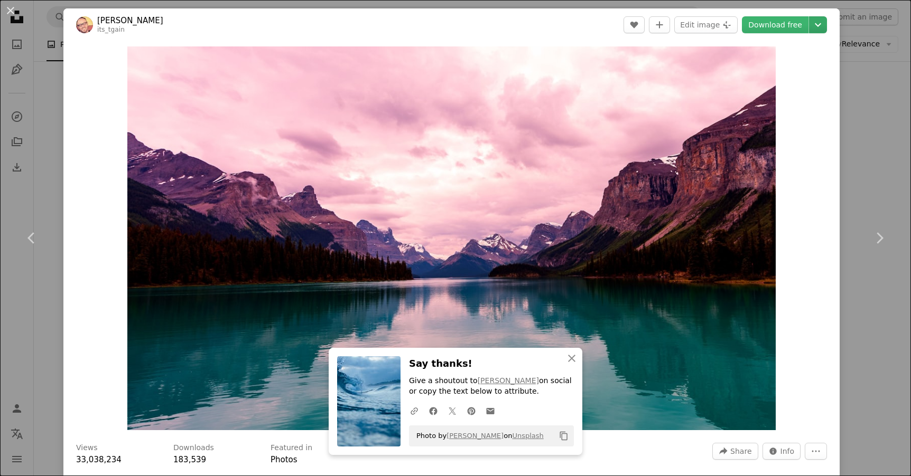
click at [826, 26] on icon "Chevron down" at bounding box center [817, 24] width 17 height 13
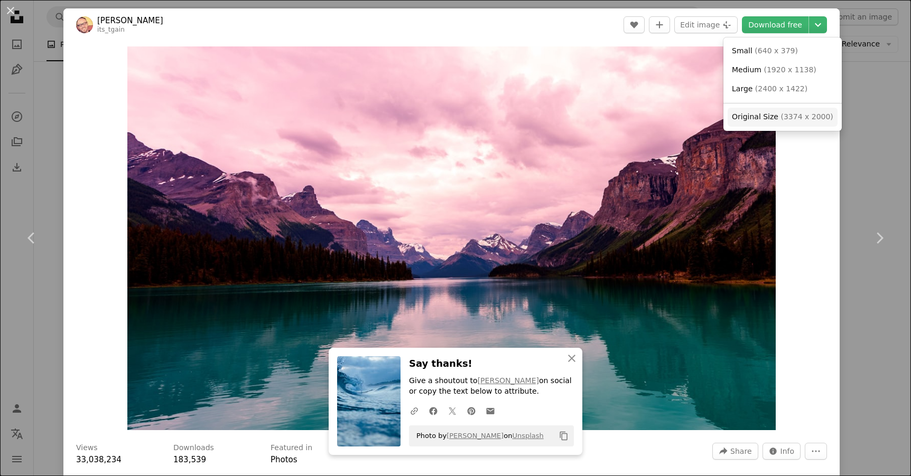
click at [780, 117] on span "( 3374 x 2000 )" at bounding box center [806, 117] width 52 height 8
